Goal: Task Accomplishment & Management: Use online tool/utility

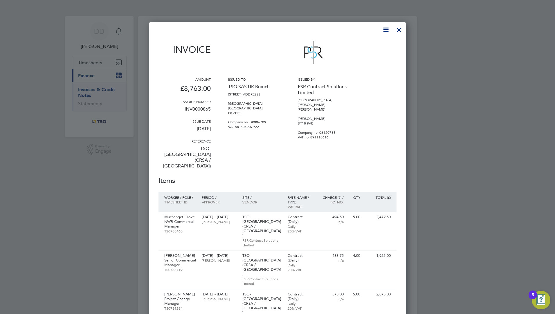
click at [205, 176] on h2 "Items" at bounding box center [278, 180] width 238 height 9
click at [402, 27] on div at bounding box center [399, 28] width 10 height 10
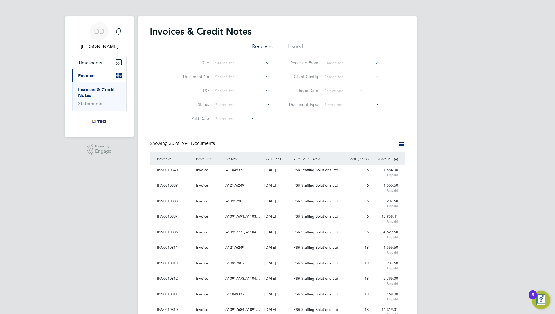
click at [100, 64] on span "Timesheets" at bounding box center [90, 63] width 24 height 6
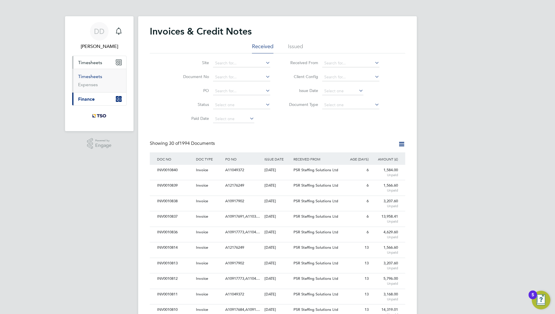
click at [86, 76] on link "Timesheets" at bounding box center [90, 77] width 24 height 6
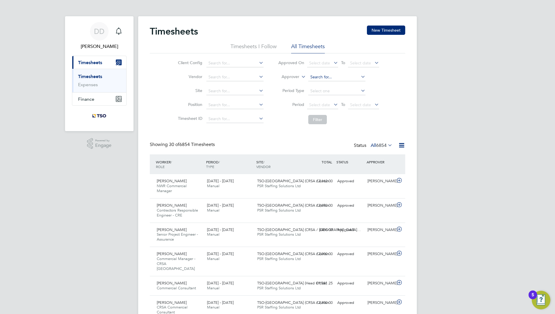
click at [319, 79] on input at bounding box center [336, 77] width 57 height 8
click at [327, 93] on li "[PERSON_NAME]" at bounding box center [344, 93] width 72 height 8
type input "[PERSON_NAME]"
click at [319, 116] on button "Filter" at bounding box center [317, 119] width 19 height 9
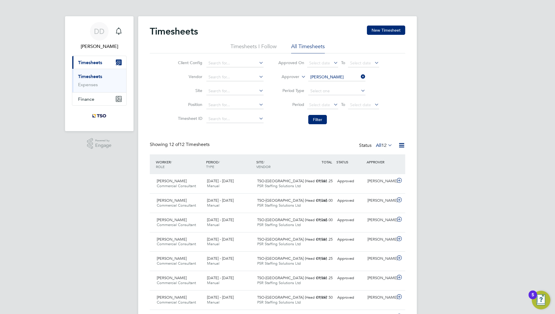
click at [360, 75] on icon at bounding box center [360, 77] width 0 height 8
click at [224, 101] on input at bounding box center [234, 105] width 57 height 8
type input "commercial consu"
click at [215, 65] on input at bounding box center [234, 63] width 57 height 8
click at [221, 72] on li "TSO-[GEOGRAPHIC_DATA]" at bounding box center [235, 71] width 58 height 8
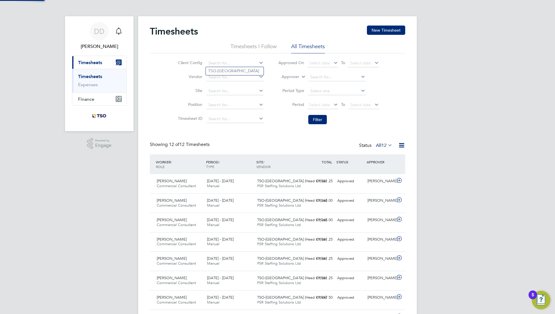
type input "TSO-[GEOGRAPHIC_DATA]"
click at [232, 97] on li "Site" at bounding box center [220, 91] width 102 height 14
click at [233, 104] on input at bounding box center [234, 105] width 57 height 8
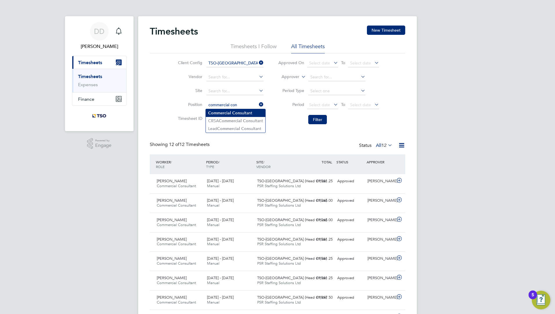
click at [241, 110] on li "Commercial Con sultant" at bounding box center [236, 113] width 60 height 8
type input "Commercial Consultant"
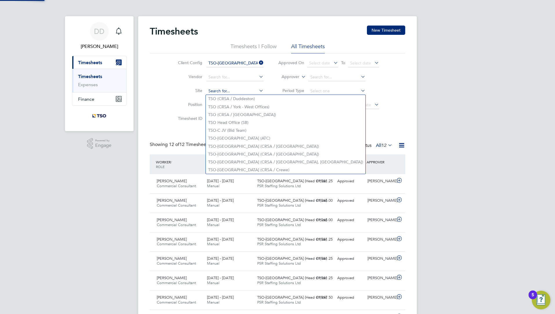
click at [218, 95] on div "Timesheets New Timesheet Timesheets I Follow All Timesheets Client Config TSO-[…" at bounding box center [277, 217] width 279 height 402
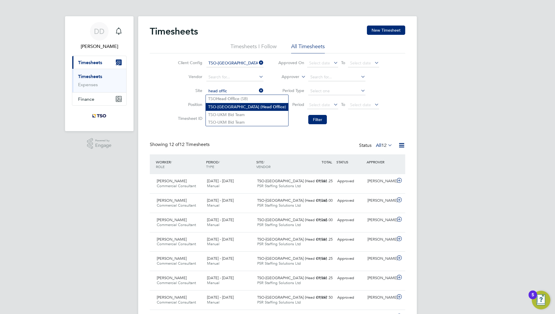
click at [262, 105] on b "Head" at bounding box center [267, 107] width 10 height 5
type input "TSO-[GEOGRAPHIC_DATA] (Head Office)"
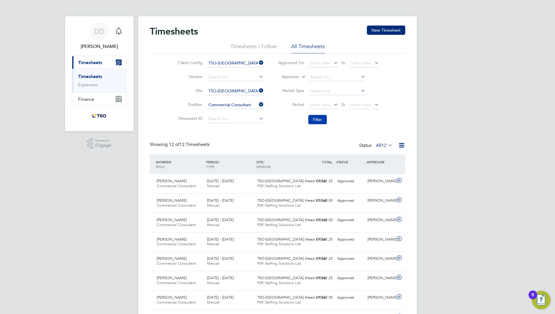
click at [322, 120] on button "Filter" at bounding box center [317, 119] width 19 height 9
